Goal: Task Accomplishment & Management: Manage account settings

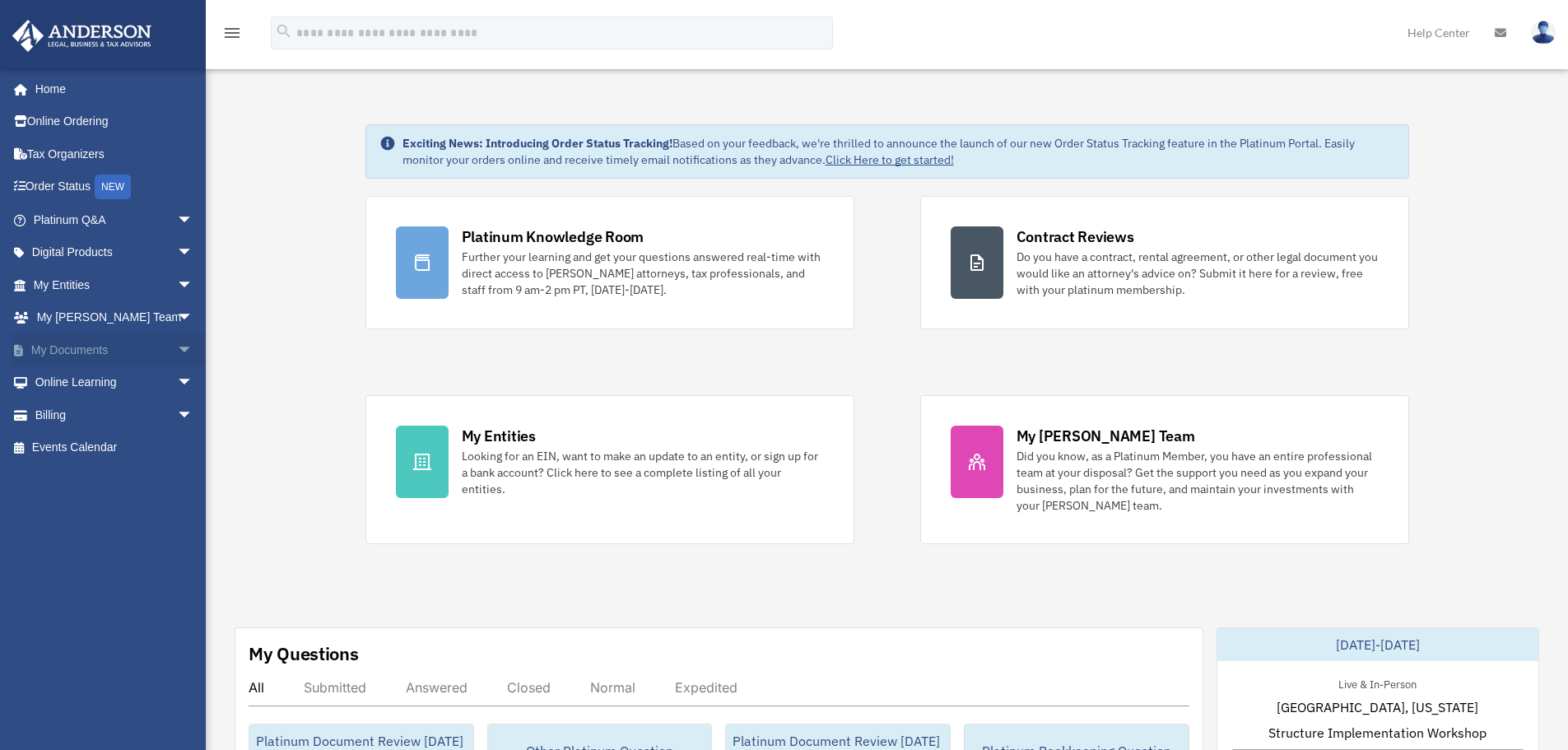
click at [177, 348] on span "arrow_drop_down" at bounding box center [193, 350] width 33 height 34
click at [73, 383] on link "Box" at bounding box center [120, 383] width 195 height 33
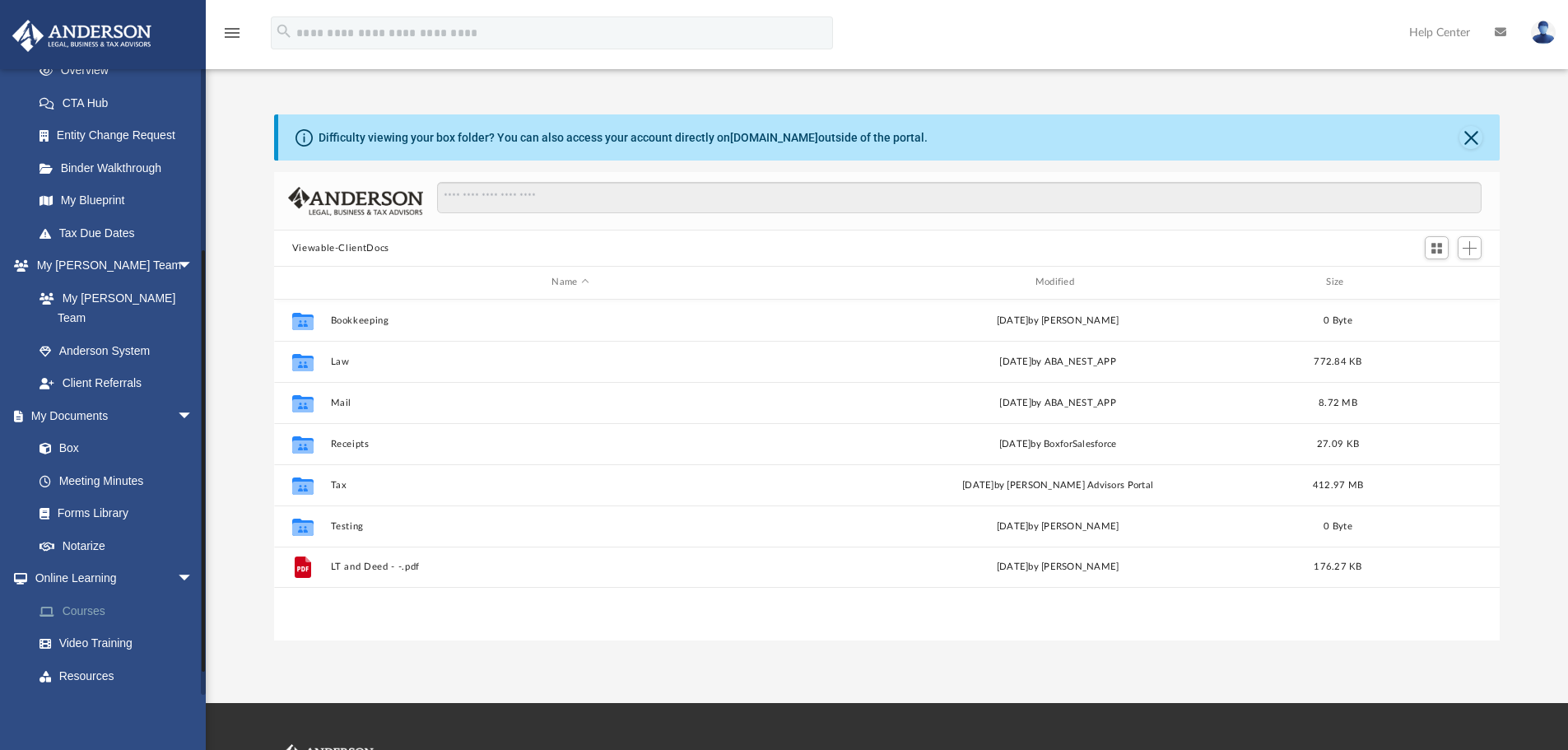
scroll to position [293, 0]
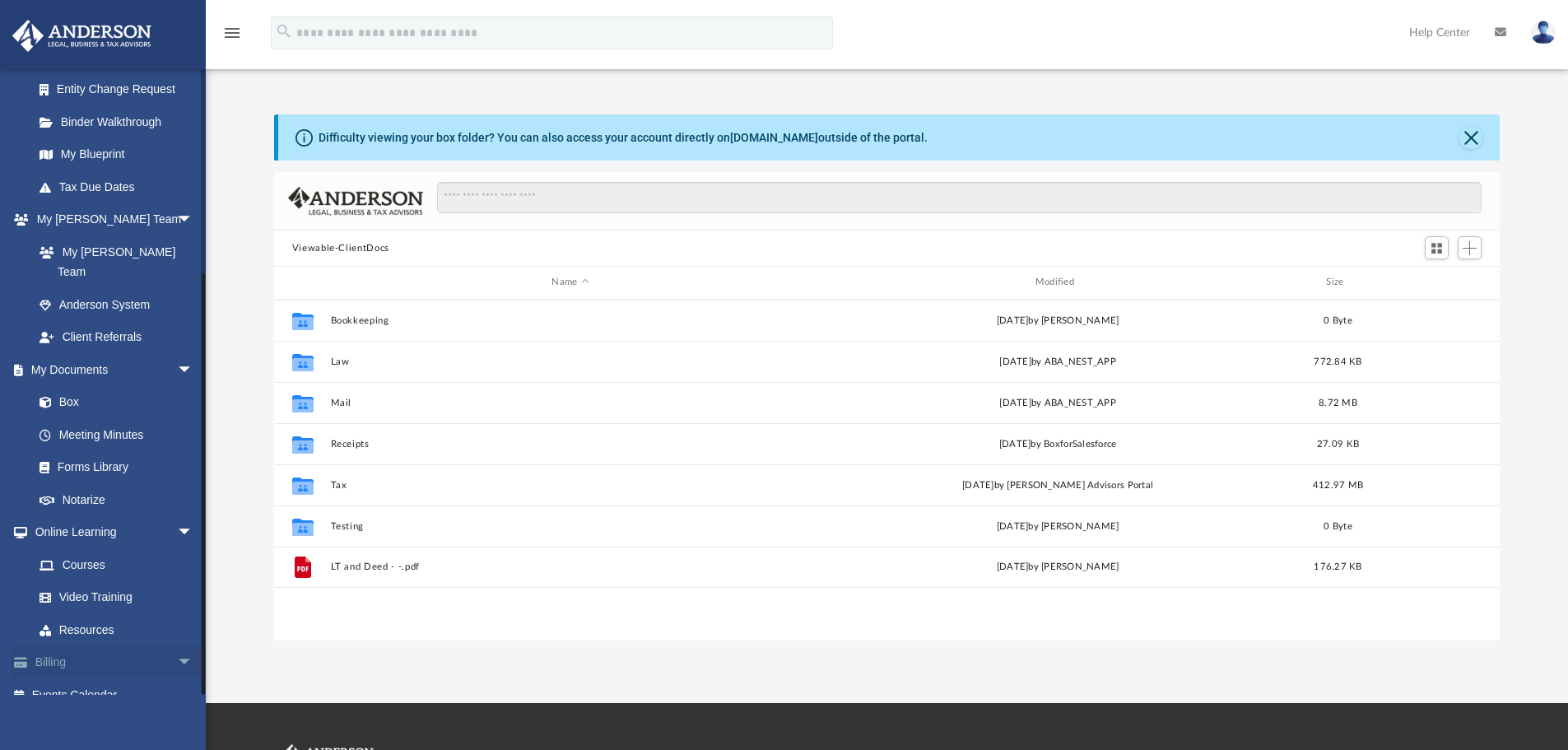
click at [52, 646] on link "Billing arrow_drop_down" at bounding box center [115, 662] width 206 height 33
click at [177, 646] on span "arrow_drop_down" at bounding box center [193, 663] width 33 height 34
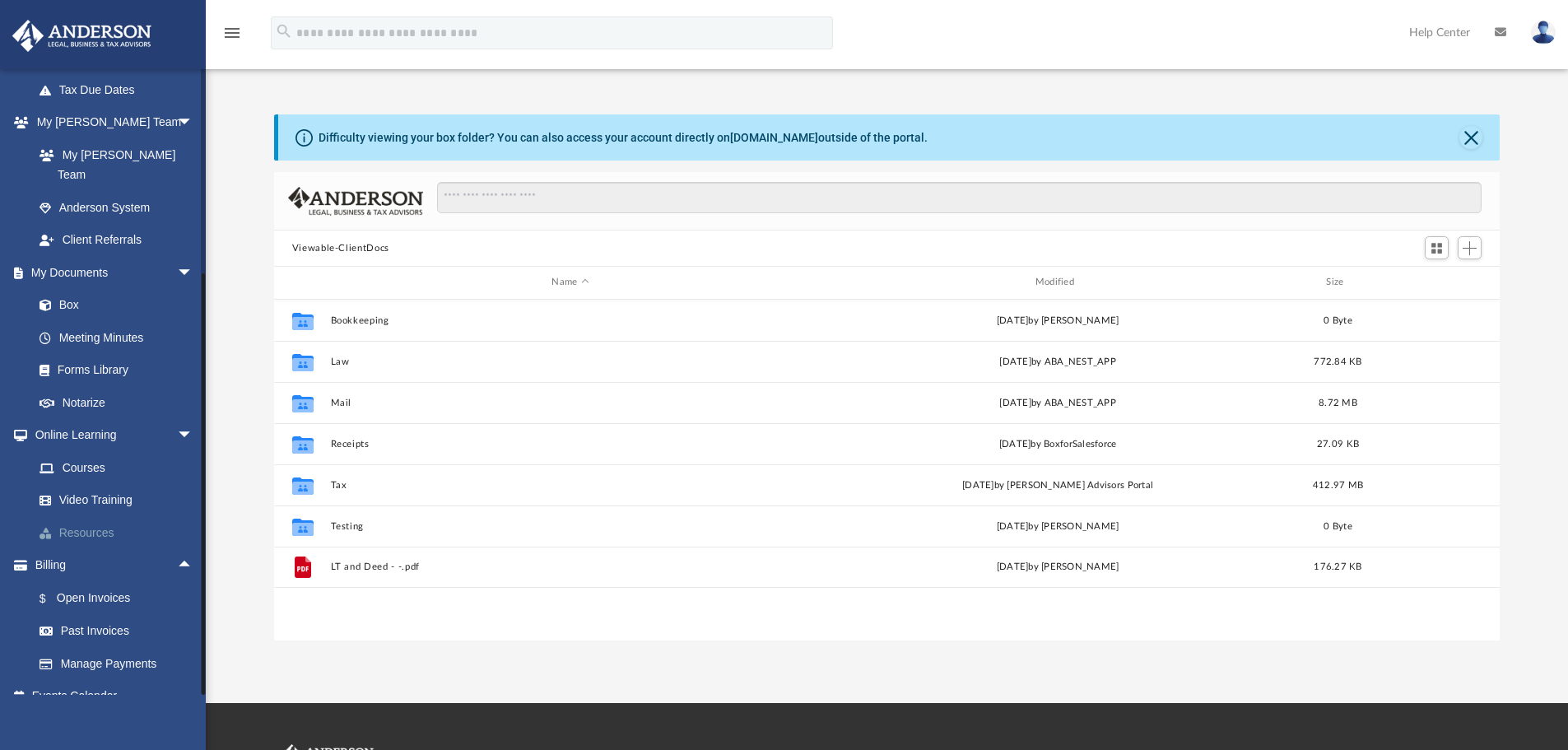
scroll to position [392, 0]
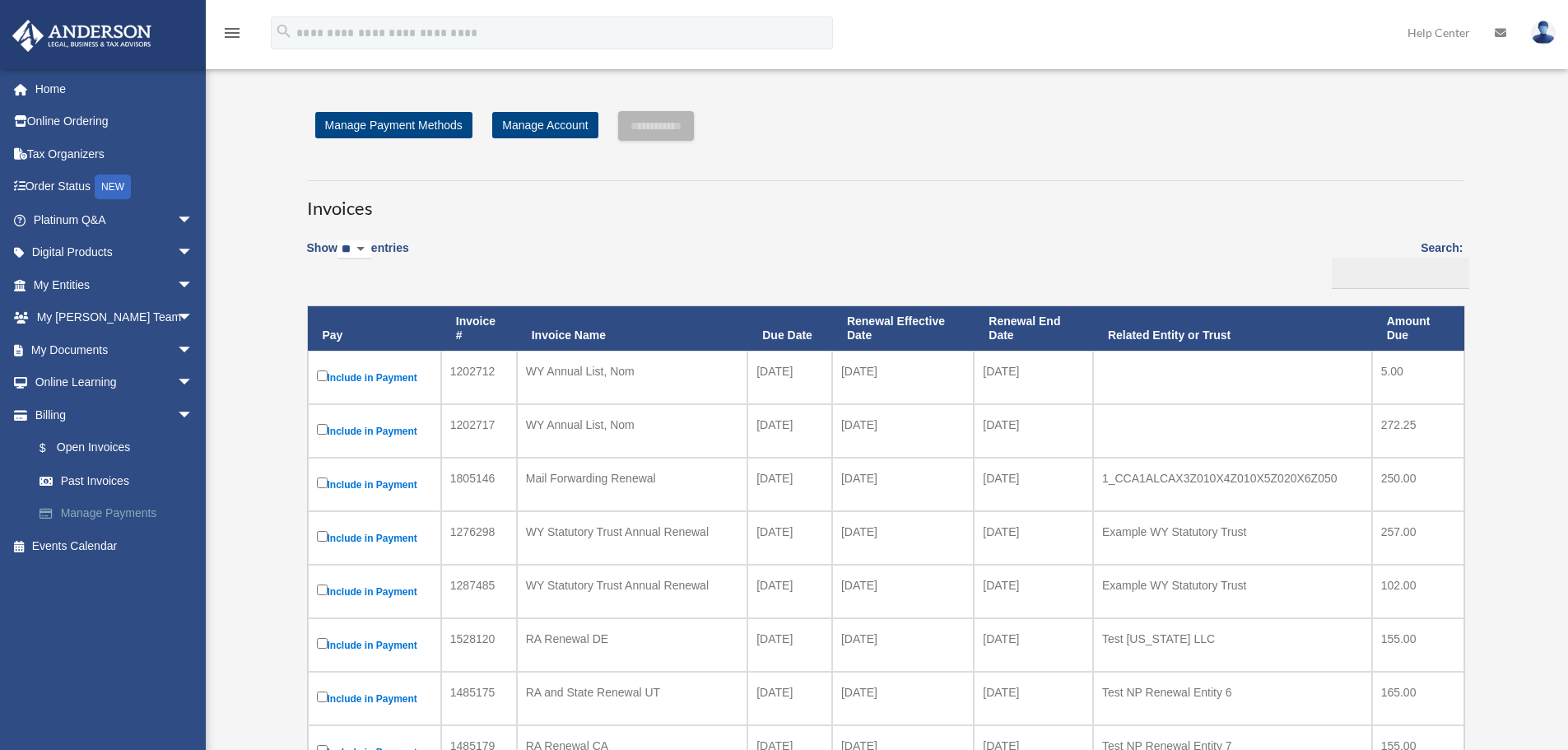
click at [111, 508] on link "Manage Payments" at bounding box center [120, 513] width 195 height 33
